Goal: Transaction & Acquisition: Purchase product/service

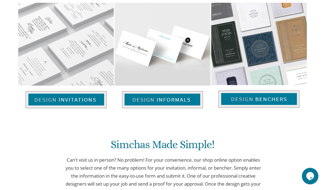
scroll to position [369, 0]
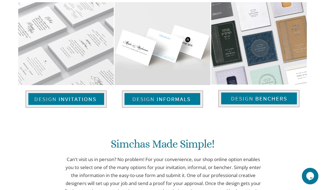
click at [51, 91] on img at bounding box center [66, 99] width 81 height 17
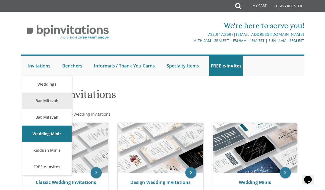
click at [39, 102] on link "Bar Mitzvah" at bounding box center [47, 101] width 50 height 17
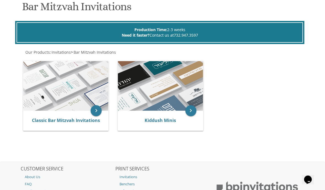
scroll to position [88, 0]
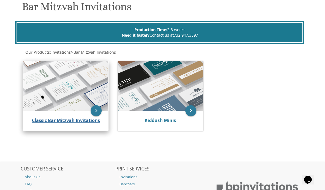
click at [44, 121] on link "Classic Bar Mitzvah Invitations" at bounding box center [66, 120] width 68 height 6
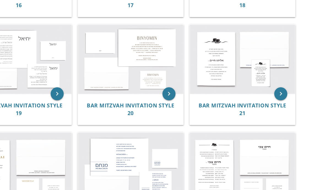
scroll to position [613, 0]
